Goal: Task Accomplishment & Management: Use online tool/utility

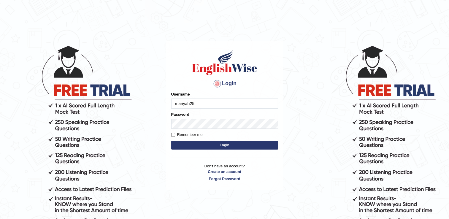
type input "mariyah25"
click at [192, 134] on label "Remember me" at bounding box center [186, 135] width 31 height 6
click at [175, 134] on input "Remember me" at bounding box center [173, 135] width 4 height 4
checkbox input "true"
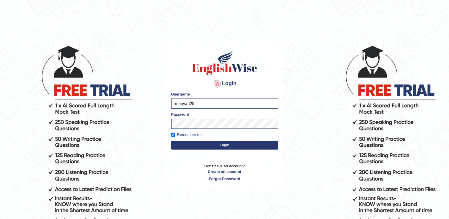
click at [255, 142] on button "Login" at bounding box center [224, 145] width 107 height 9
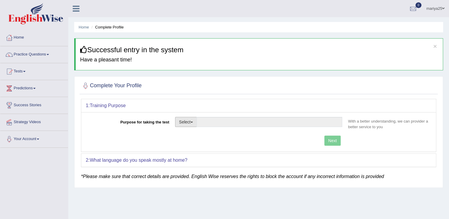
click at [189, 120] on button "Select" at bounding box center [186, 122] width 22 height 10
click at [191, 134] on link "Student Visa" at bounding box center [201, 135] width 53 height 8
type input "Student Visa"
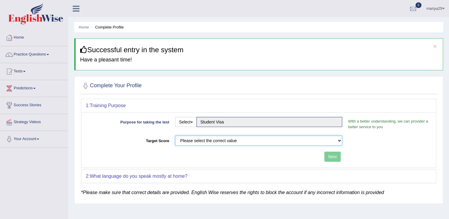
click at [210, 138] on select "Please select the correct value 50 (6 bands) 58 (6.5 bands) 65 (7 bands) 79 (8 …" at bounding box center [258, 141] width 167 height 10
select select "79"
click at [175, 136] on select "Please select the correct value 50 (6 bands) 58 (6.5 bands) 65 (7 bands) 79 (8 …" at bounding box center [258, 141] width 167 height 10
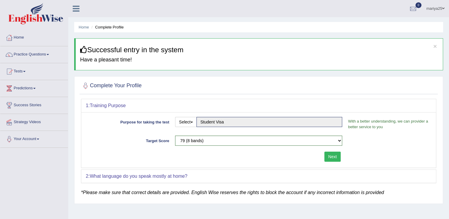
click at [327, 157] on button "Next" at bounding box center [332, 157] width 16 height 10
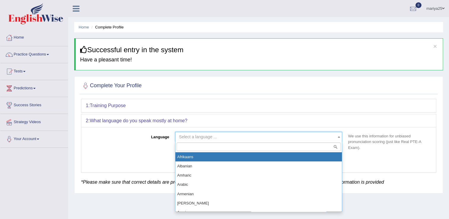
click at [298, 136] on span "Select a language ..." at bounding box center [257, 137] width 156 height 6
type input "h"
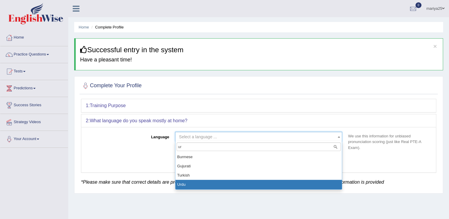
type input "ur"
select select "Urdu"
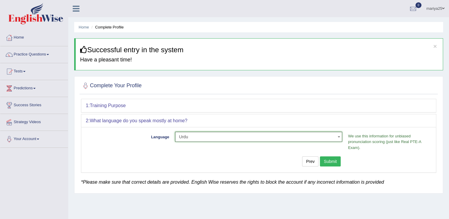
click at [287, 136] on span "Urdu" at bounding box center [257, 137] width 156 height 6
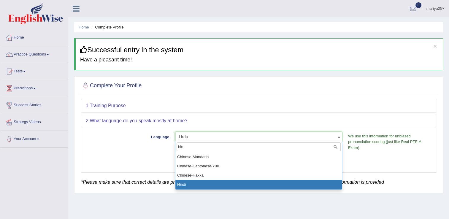
type input "hin"
select select "Hindi"
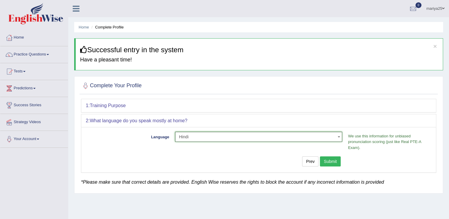
click at [338, 161] on button "Submit" at bounding box center [330, 161] width 21 height 10
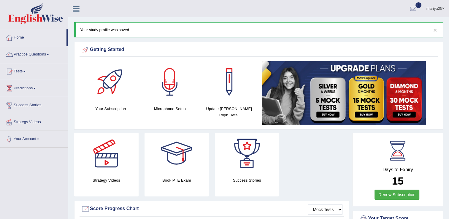
click at [37, 136] on link "Your Account" at bounding box center [34, 138] width 68 height 15
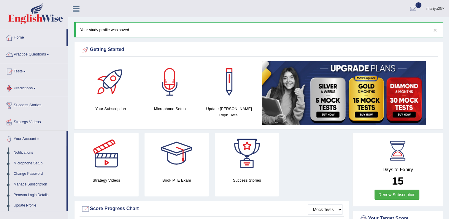
click at [32, 137] on link "Your Account" at bounding box center [33, 138] width 66 height 15
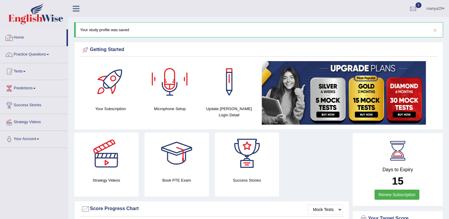
click at [35, 38] on link "Home" at bounding box center [33, 36] width 66 height 15
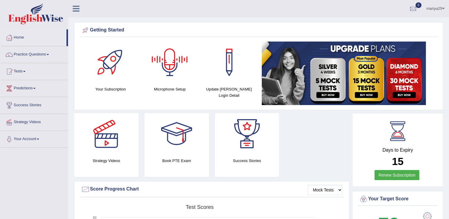
click at [173, 66] on div at bounding box center [170, 63] width 42 height 42
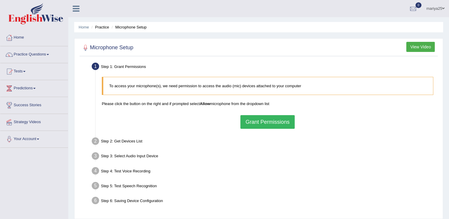
click at [275, 123] on button "Grant Permissions" at bounding box center [267, 122] width 54 height 14
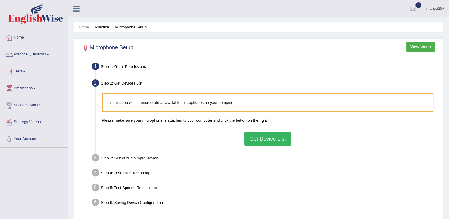
click at [265, 137] on button "Get Device List" at bounding box center [267, 139] width 46 height 14
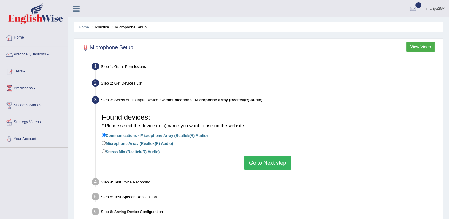
click at [264, 159] on button "Go to Next step" at bounding box center [267, 163] width 47 height 14
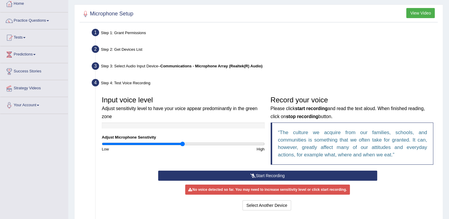
scroll to position [34, 0]
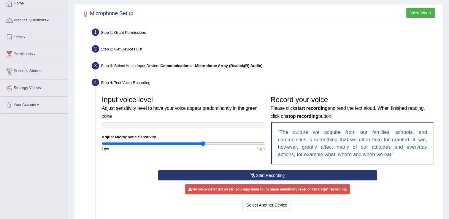
drag, startPoint x: 183, startPoint y: 142, endPoint x: 203, endPoint y: 142, distance: 19.9
click at [203, 142] on input "range" at bounding box center [183, 143] width 163 height 5
click at [239, 143] on input "range" at bounding box center [183, 143] width 163 height 5
click at [254, 142] on input "range" at bounding box center [183, 143] width 163 height 5
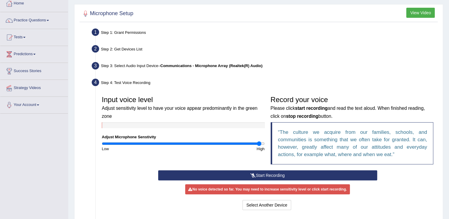
click at [260, 143] on input "range" at bounding box center [183, 143] width 163 height 5
drag, startPoint x: 260, startPoint y: 143, endPoint x: 271, endPoint y: 144, distance: 11.0
click at [265, 144] on input "range" at bounding box center [183, 143] width 163 height 5
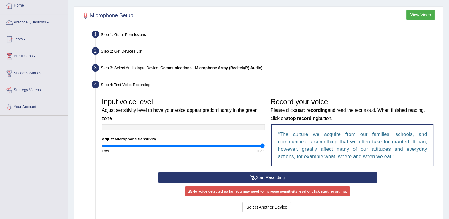
scroll to position [32, 0]
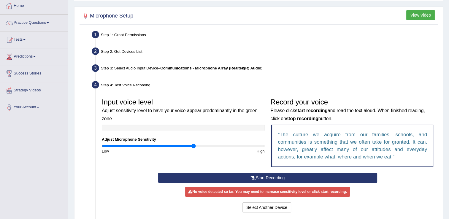
drag, startPoint x: 262, startPoint y: 145, endPoint x: 194, endPoint y: 147, distance: 68.0
click at [194, 147] on input "range" at bounding box center [183, 146] width 163 height 5
click at [286, 176] on button "Start Recording" at bounding box center [267, 178] width 219 height 10
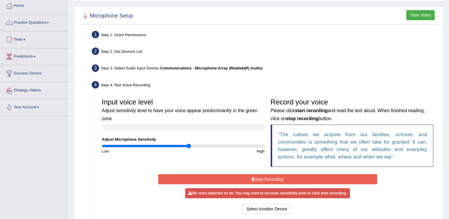
drag, startPoint x: 192, startPoint y: 146, endPoint x: 189, endPoint y: 147, distance: 3.4
type input "1.08"
click at [189, 147] on input "range" at bounding box center [183, 146] width 163 height 5
click at [211, 176] on button "Stop Recording" at bounding box center [267, 179] width 219 height 10
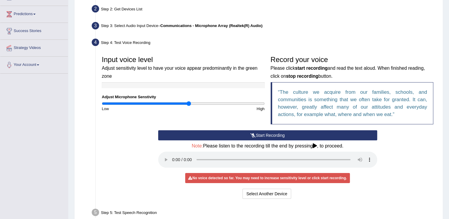
scroll to position [112, 0]
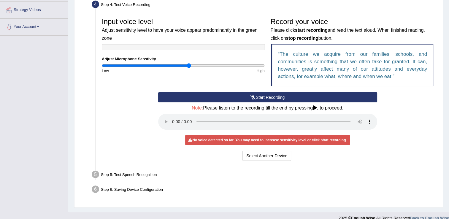
click at [272, 99] on button "Start Recording" at bounding box center [267, 97] width 219 height 10
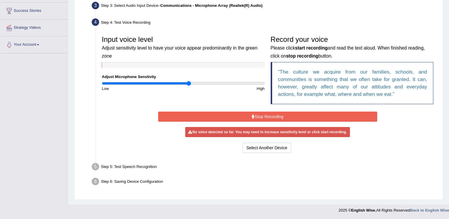
scroll to position [93, 0]
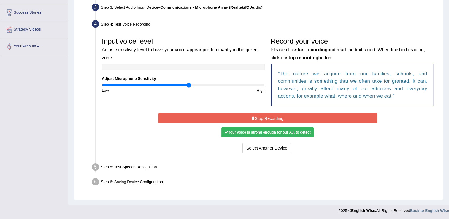
click at [320, 116] on button "Stop Recording" at bounding box center [267, 118] width 219 height 10
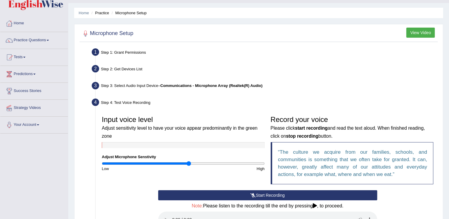
scroll to position [0, 0]
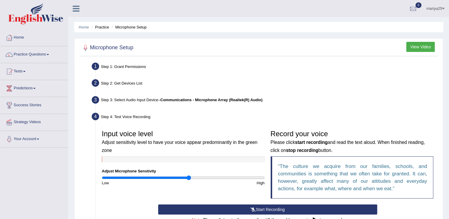
click at [61, 70] on link "Tests" at bounding box center [34, 70] width 68 height 15
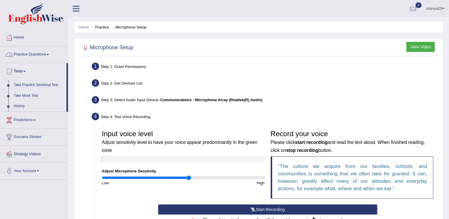
click at [34, 52] on link "Practice Questions" at bounding box center [34, 53] width 68 height 15
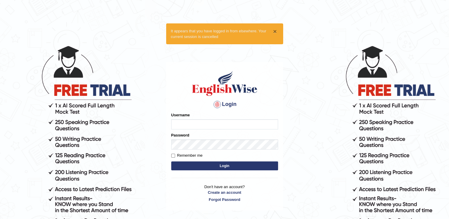
click at [274, 31] on button "×" at bounding box center [275, 31] width 4 height 6
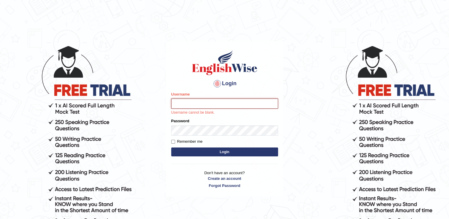
click at [246, 106] on input "Username" at bounding box center [224, 104] width 107 height 10
type input "mariyah25"
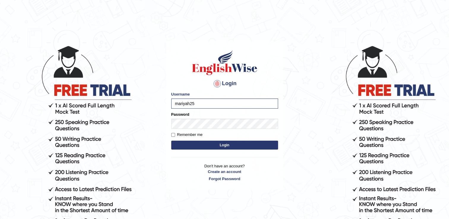
click at [222, 133] on div "Remember me" at bounding box center [224, 135] width 107 height 6
click at [224, 143] on button "Login" at bounding box center [224, 145] width 107 height 9
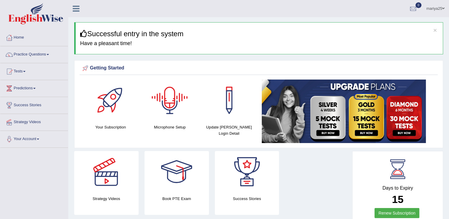
click at [170, 101] on div at bounding box center [170, 101] width 42 height 42
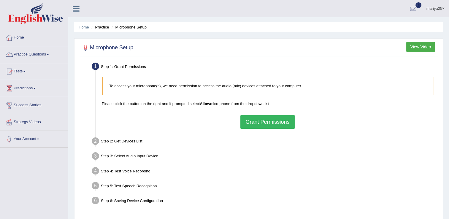
click at [277, 125] on button "Grant Permissions" at bounding box center [267, 122] width 54 height 14
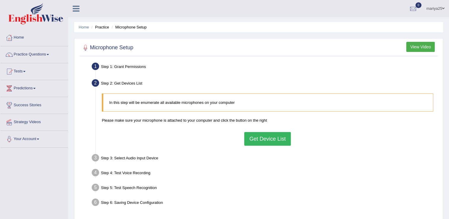
click at [272, 138] on button "Get Device List" at bounding box center [267, 139] width 46 height 14
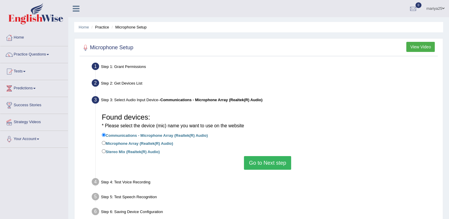
click at [280, 169] on button "Go to Next step" at bounding box center [267, 163] width 47 height 14
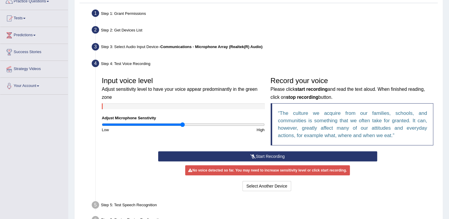
scroll to position [56, 0]
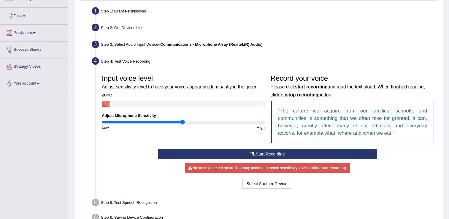
click at [278, 155] on button "Start Recording" at bounding box center [267, 154] width 219 height 10
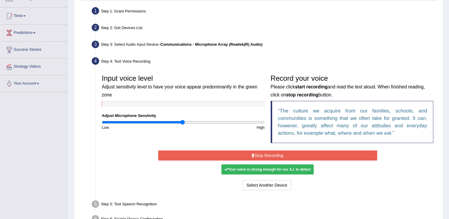
click at [279, 157] on button "Stop Recording" at bounding box center [267, 155] width 219 height 10
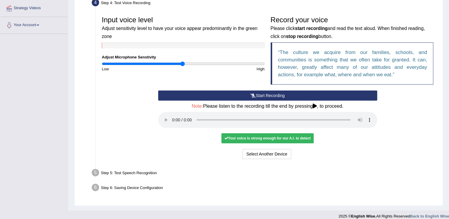
scroll to position [119, 0]
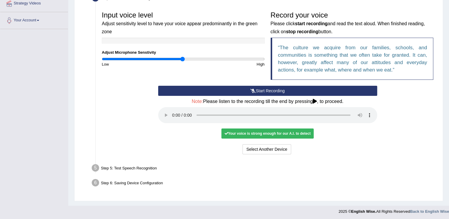
click at [258, 168] on div "Step 5: Test Speech Recognition" at bounding box center [264, 168] width 351 height 13
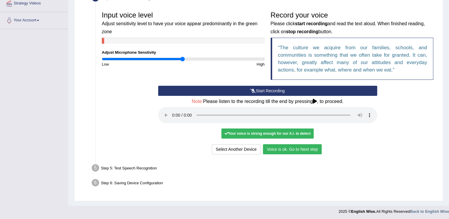
click at [277, 151] on button "Voice is ok. Go to Next step" at bounding box center [292, 149] width 59 height 10
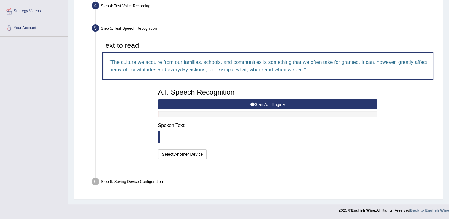
scroll to position [96, 0]
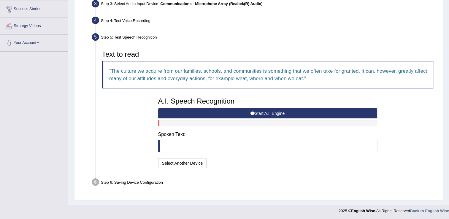
click at [260, 111] on button "Start A.I. Engine" at bounding box center [267, 113] width 219 height 10
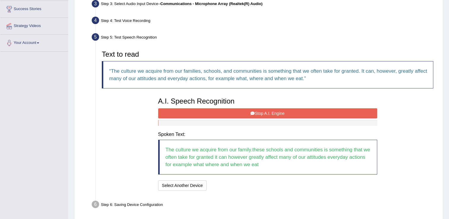
click at [260, 111] on button "Stop A.I. Engine" at bounding box center [267, 113] width 219 height 10
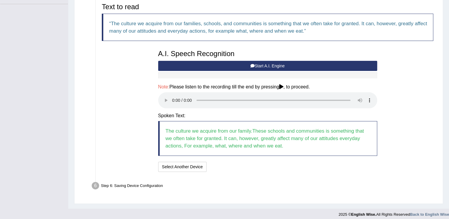
scroll to position [147, 0]
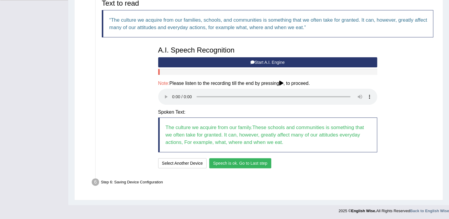
click at [254, 162] on button "Speech is ok. Go to Last step" at bounding box center [240, 163] width 62 height 10
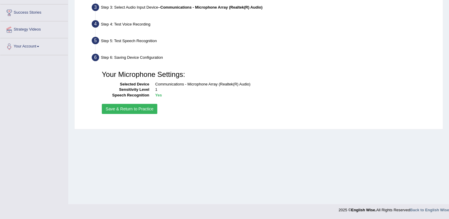
click at [130, 110] on button "Save & Return to Practice" at bounding box center [130, 109] width 56 height 10
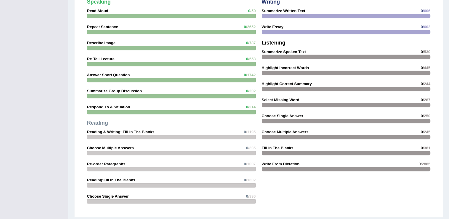
scroll to position [475, 0]
